Goal: Communication & Community: Answer question/provide support

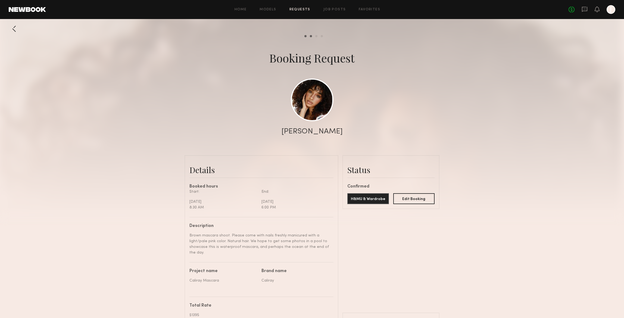
scroll to position [1070, 0]
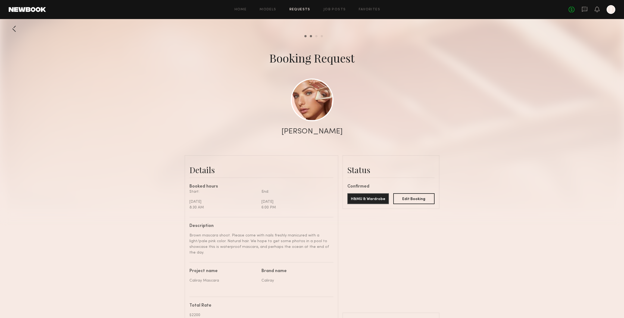
scroll to position [1292, 0]
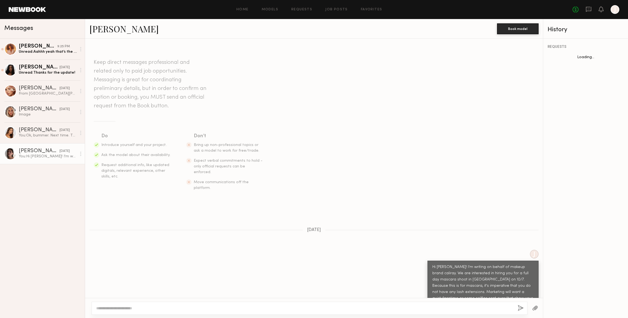
scroll to position [40, 0]
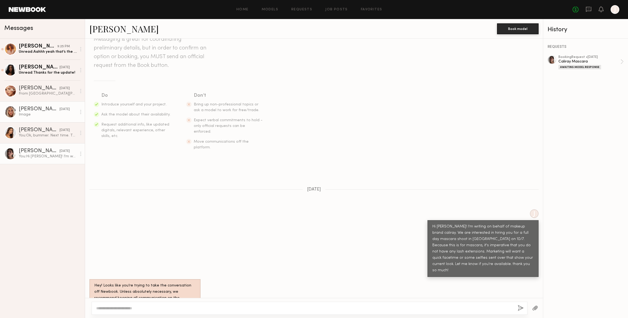
click at [49, 114] on div "Image" at bounding box center [48, 114] width 58 height 5
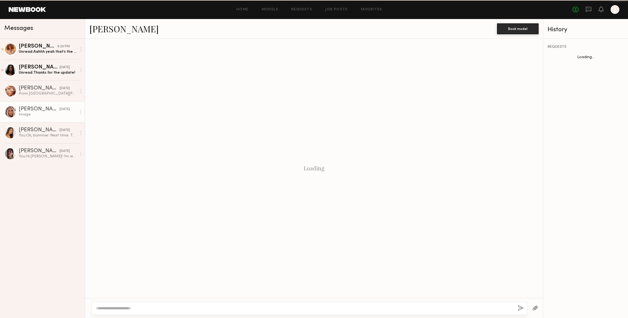
scroll to position [485, 0]
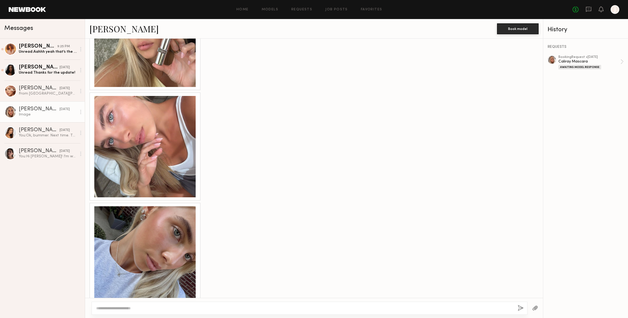
click at [113, 306] on textarea at bounding box center [304, 307] width 417 height 5
type textarea "**********"
click at [521, 306] on button "button" at bounding box center [521, 308] width 6 height 7
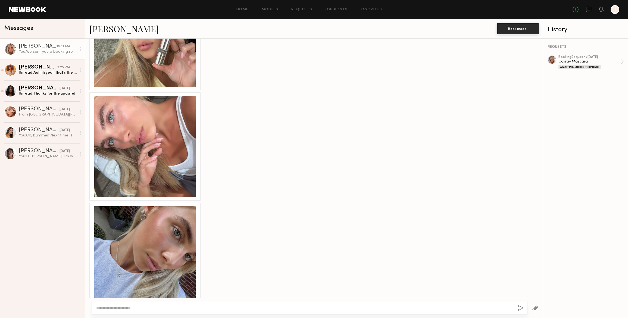
scroll to position [589, 0]
